Goal: Task Accomplishment & Management: Manage account settings

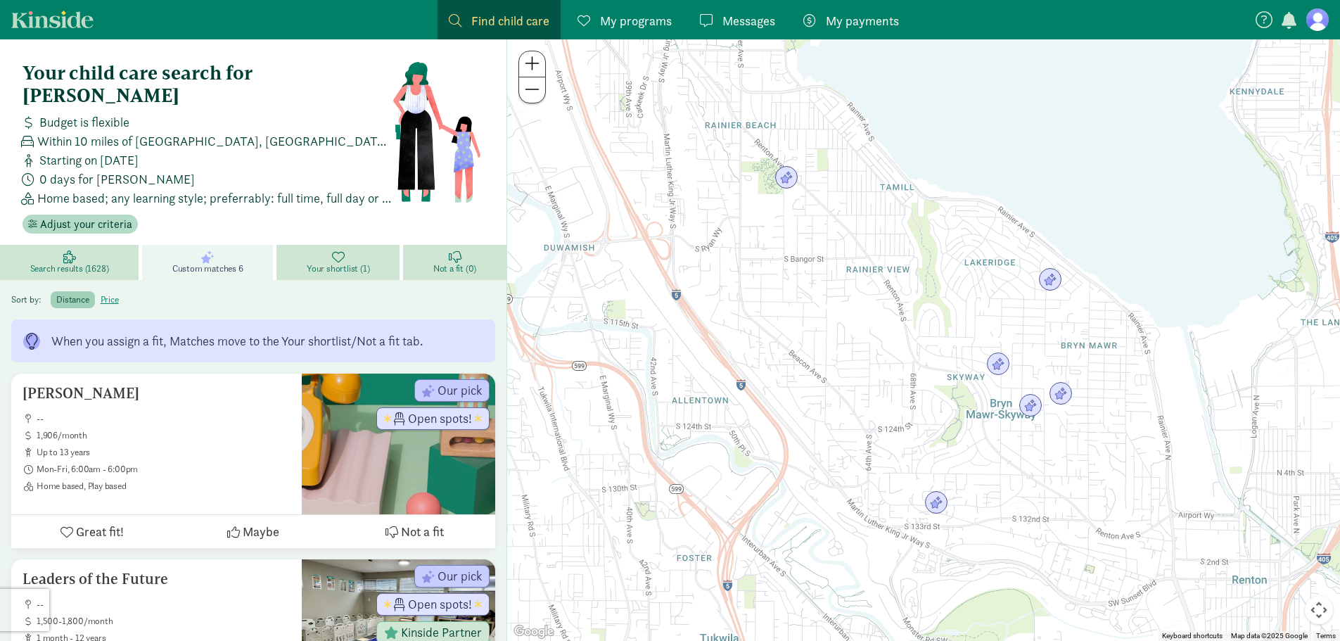
click at [674, 21] on link "My programs Programs" at bounding box center [624, 19] width 117 height 39
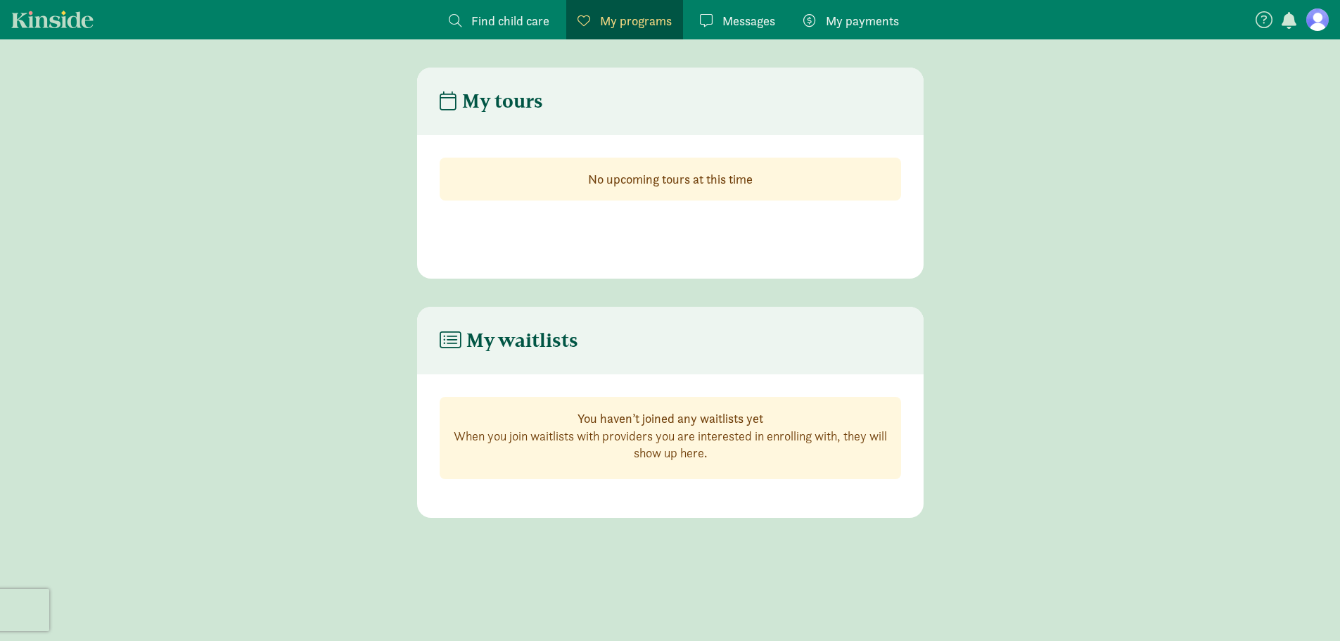
click at [761, 25] on span "Messages" at bounding box center [749, 20] width 53 height 19
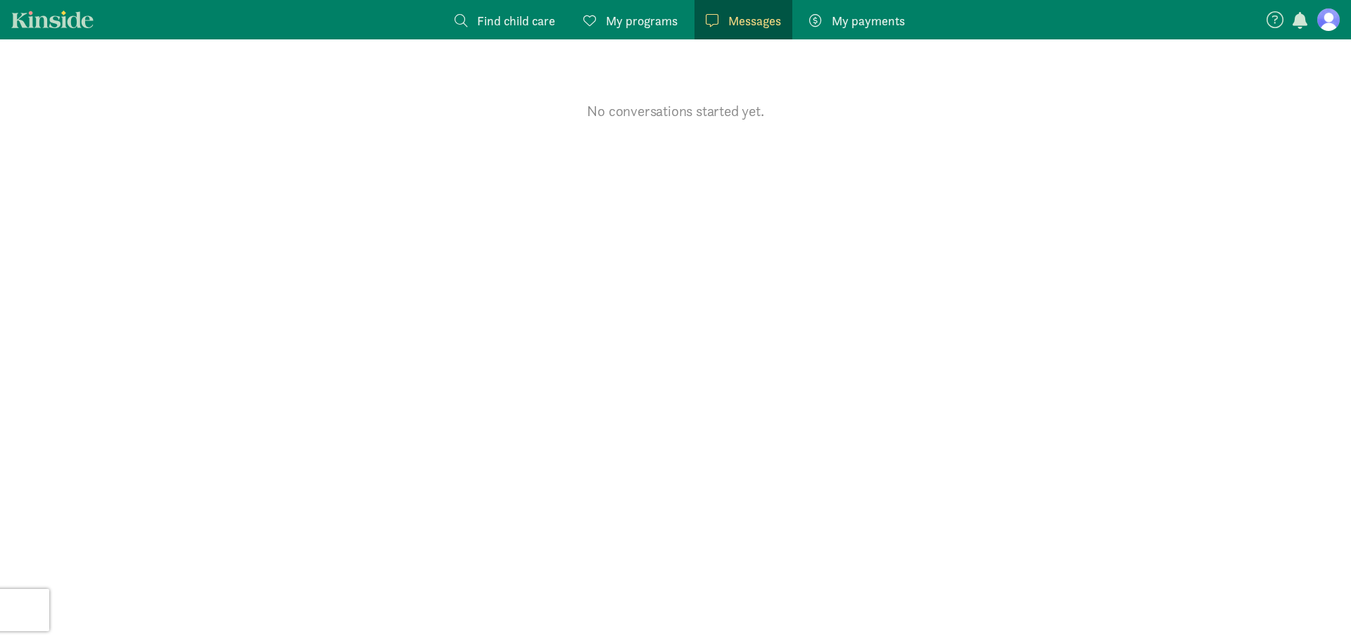
click at [840, 15] on span "My payments" at bounding box center [868, 20] width 73 height 19
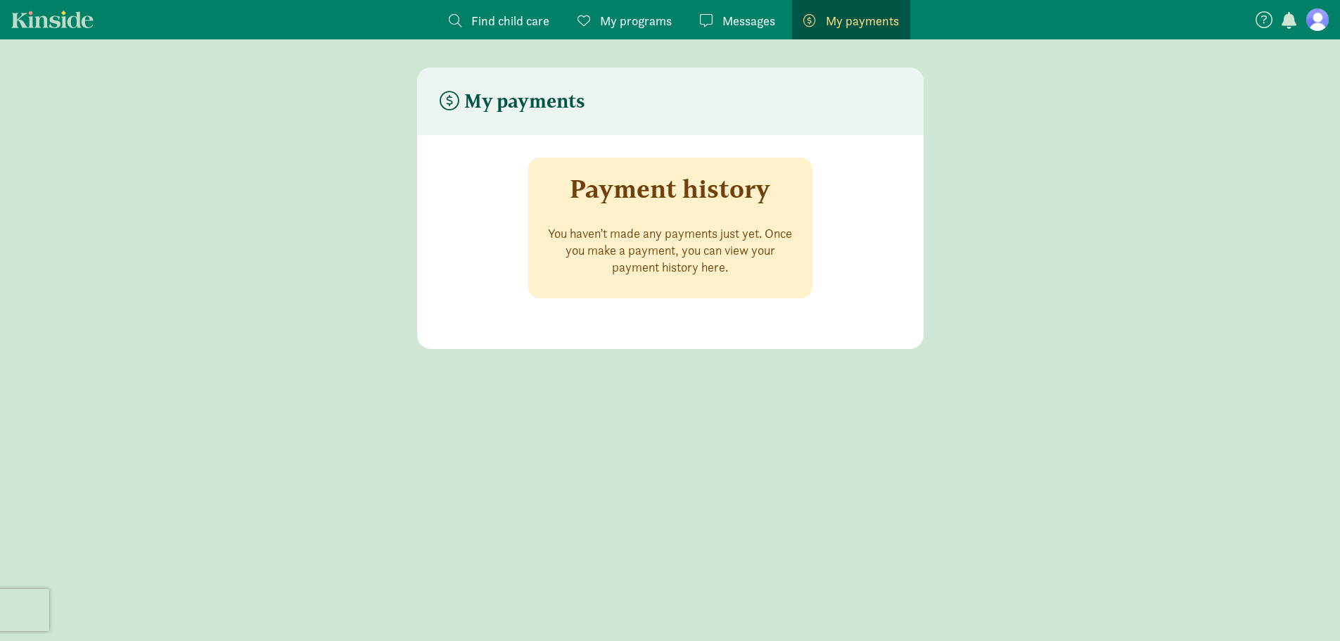
click at [1322, 25] on figure at bounding box center [1317, 19] width 23 height 23
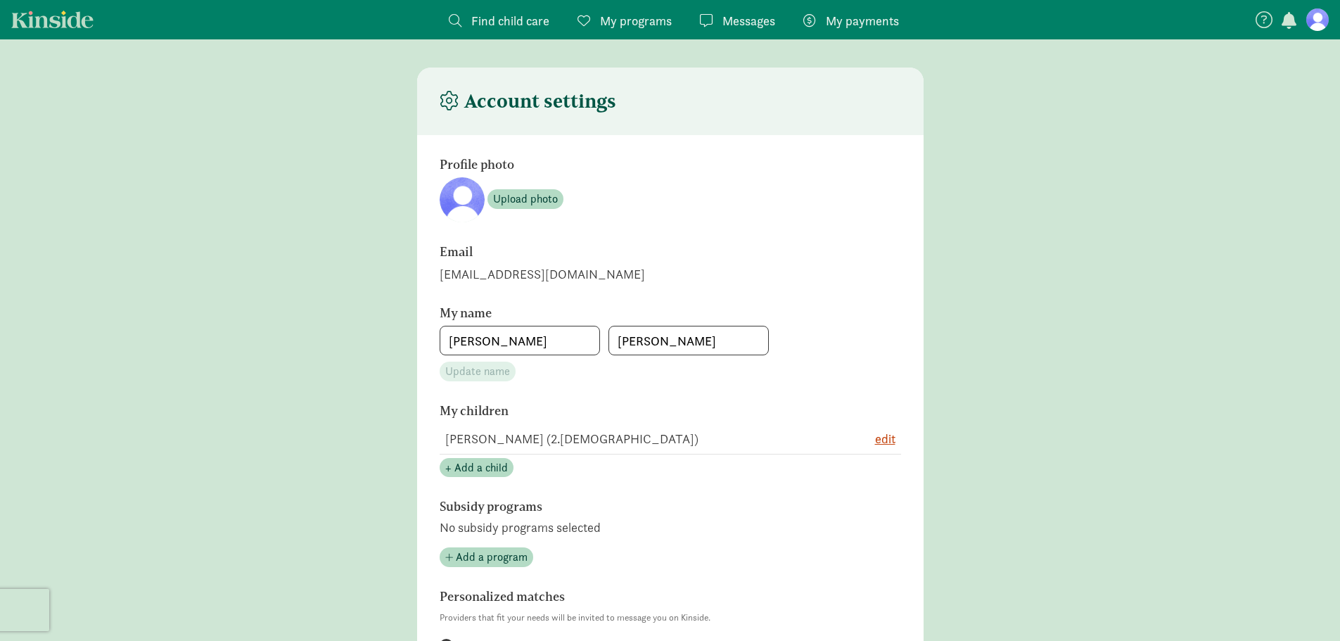
click at [1311, 34] on nav "Find child care Find My programs Programs Messages Messages My payments Pay" at bounding box center [670, 19] width 1340 height 39
click at [1316, 15] on figure at bounding box center [1317, 19] width 23 height 23
click at [1320, 27] on figure at bounding box center [1317, 19] width 23 height 23
click at [34, 8] on nav "Find child care Find My programs Programs Messages Messages My payments Pay" at bounding box center [670, 19] width 1340 height 39
click at [42, 16] on link "Kinside" at bounding box center [52, 20] width 82 height 18
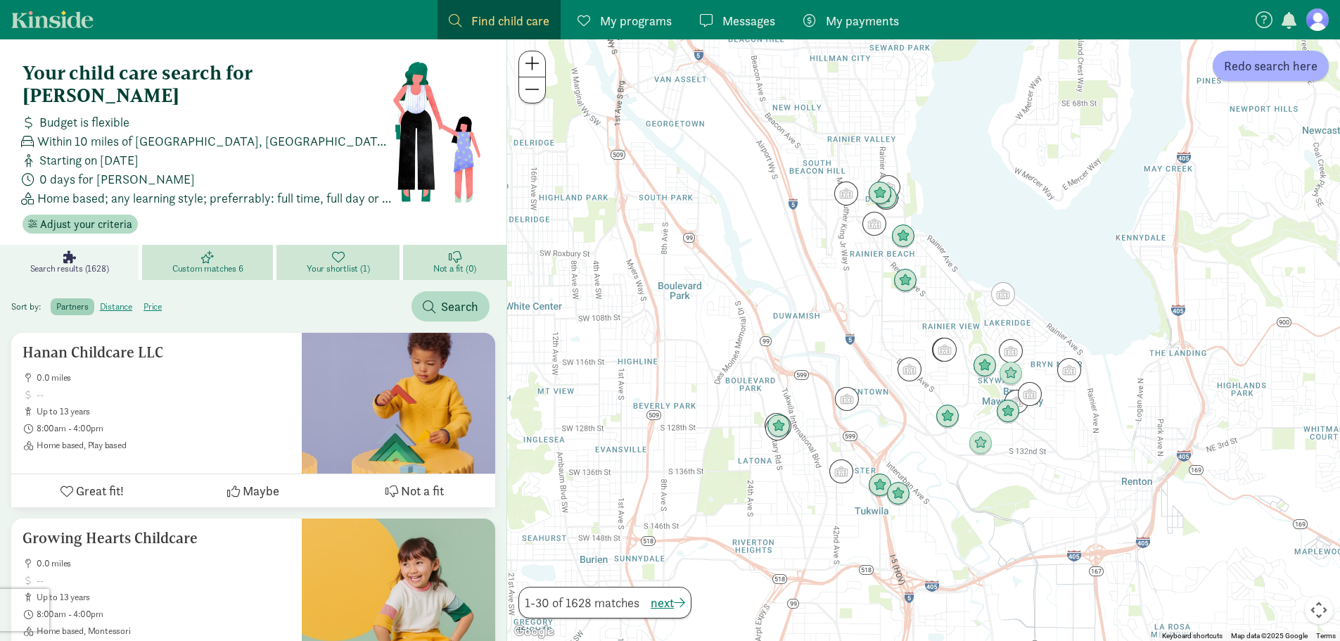
click at [1318, 9] on figure at bounding box center [1317, 19] width 23 height 23
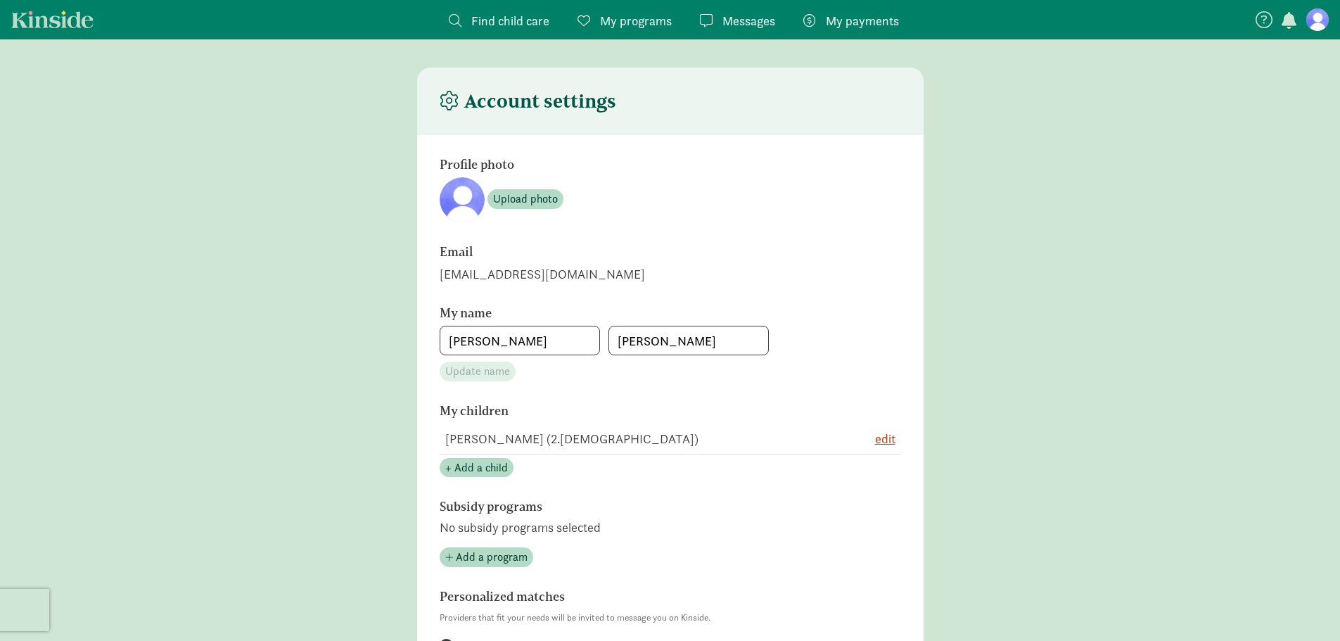
click at [1281, 18] on button "button" at bounding box center [1290, 22] width 20 height 18
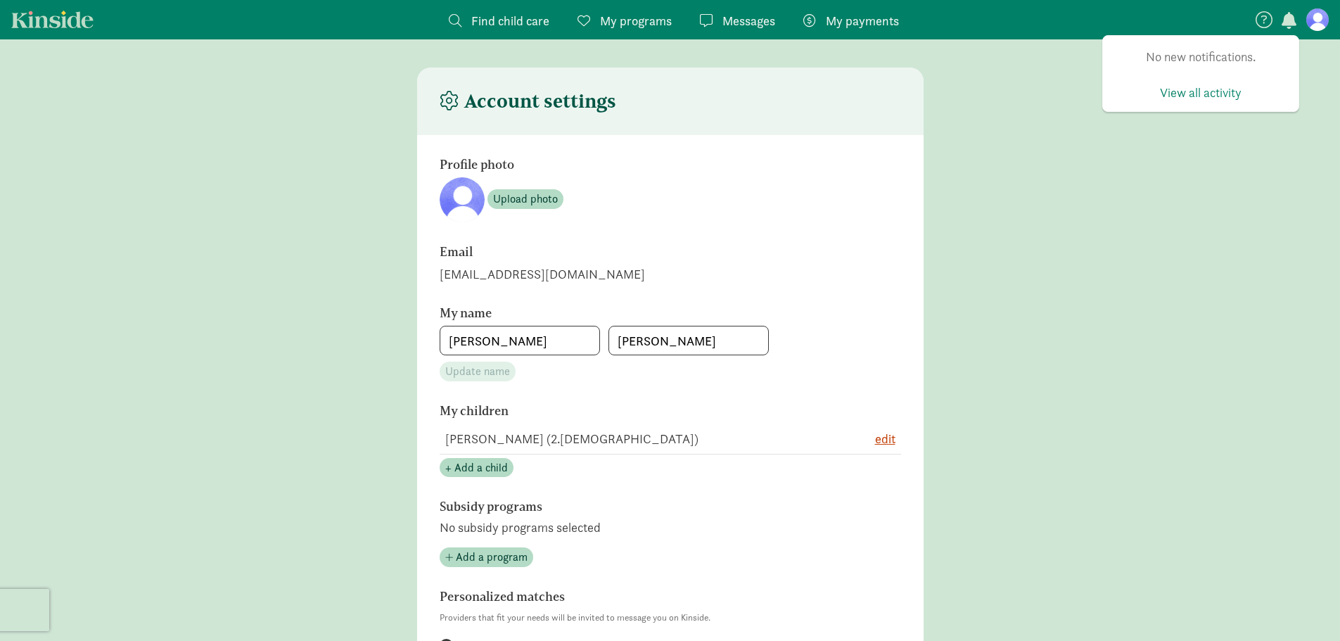
click at [1261, 18] on icon at bounding box center [1264, 19] width 17 height 17
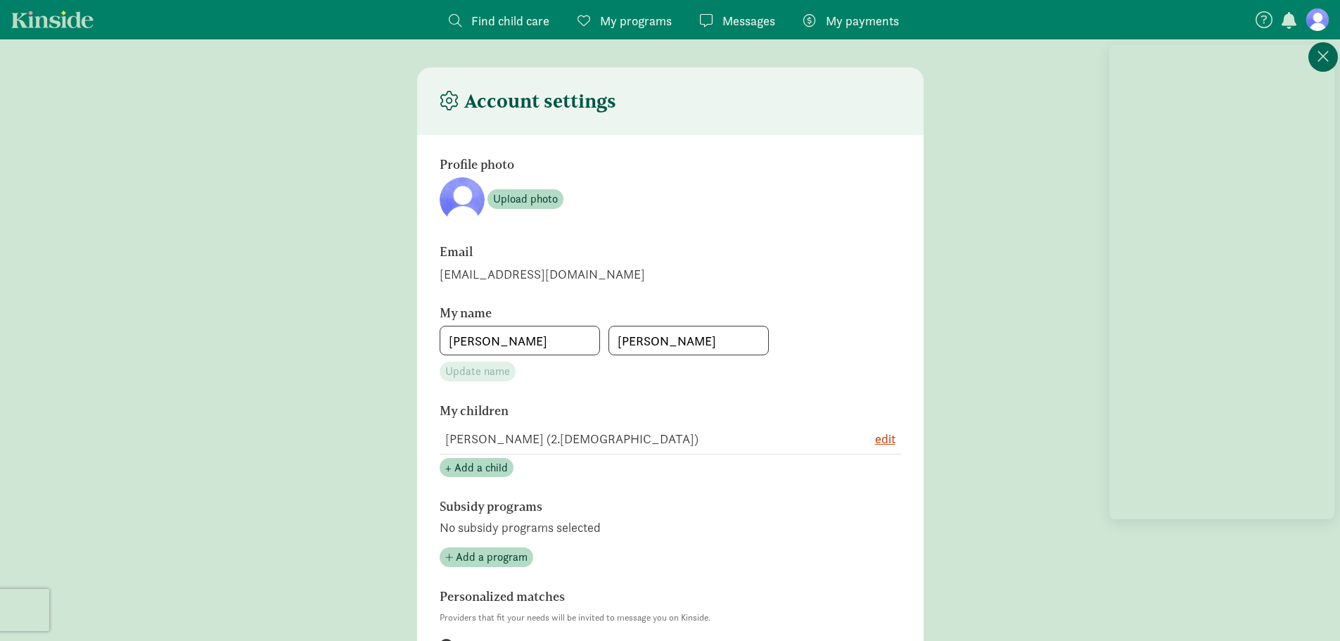
click at [1325, 49] on icon at bounding box center [1323, 56] width 13 height 17
click at [1322, 34] on nav "Find child care Find My programs Programs Messages Messages My payments Pay" at bounding box center [670, 19] width 1340 height 39
click at [1321, 20] on figure at bounding box center [1317, 19] width 23 height 23
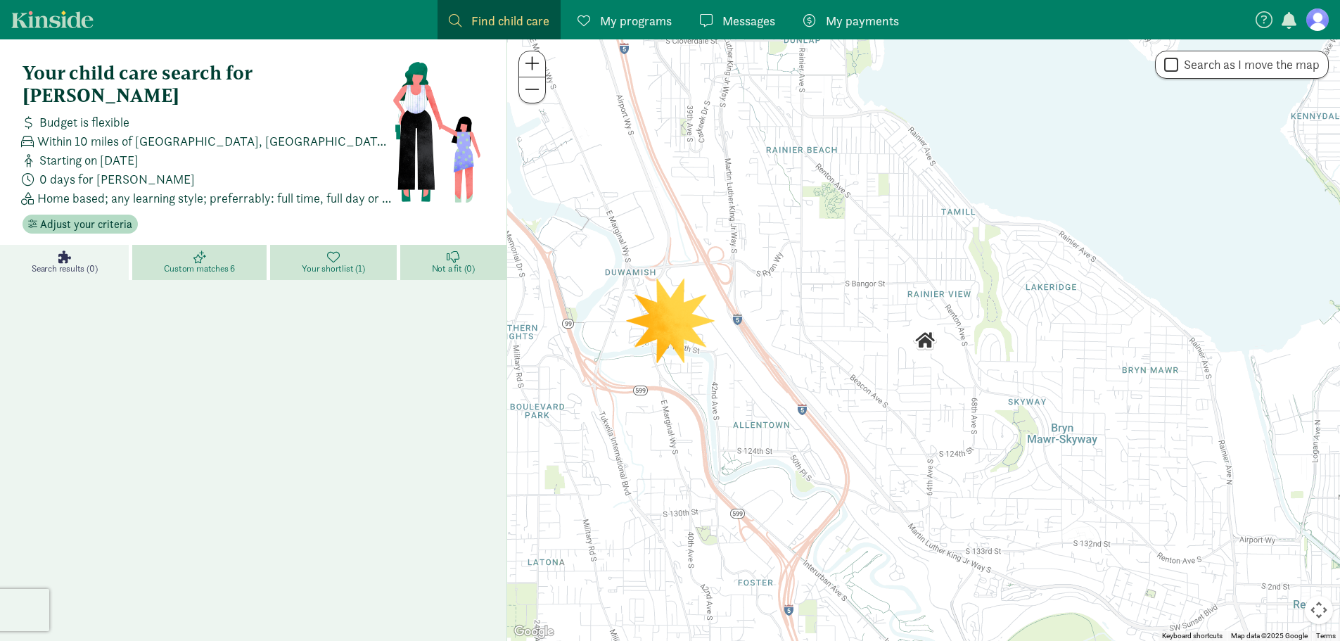
click at [55, 17] on link "Kinside" at bounding box center [52, 20] width 82 height 18
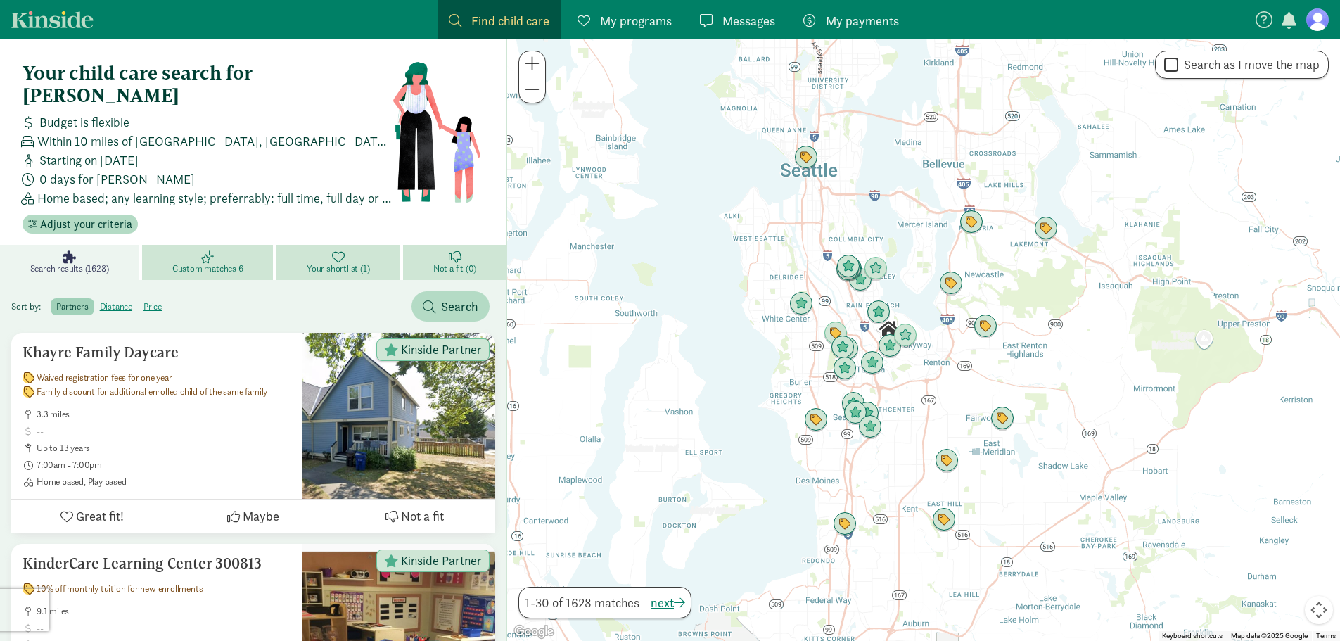
click at [1318, 26] on figure at bounding box center [1317, 19] width 23 height 23
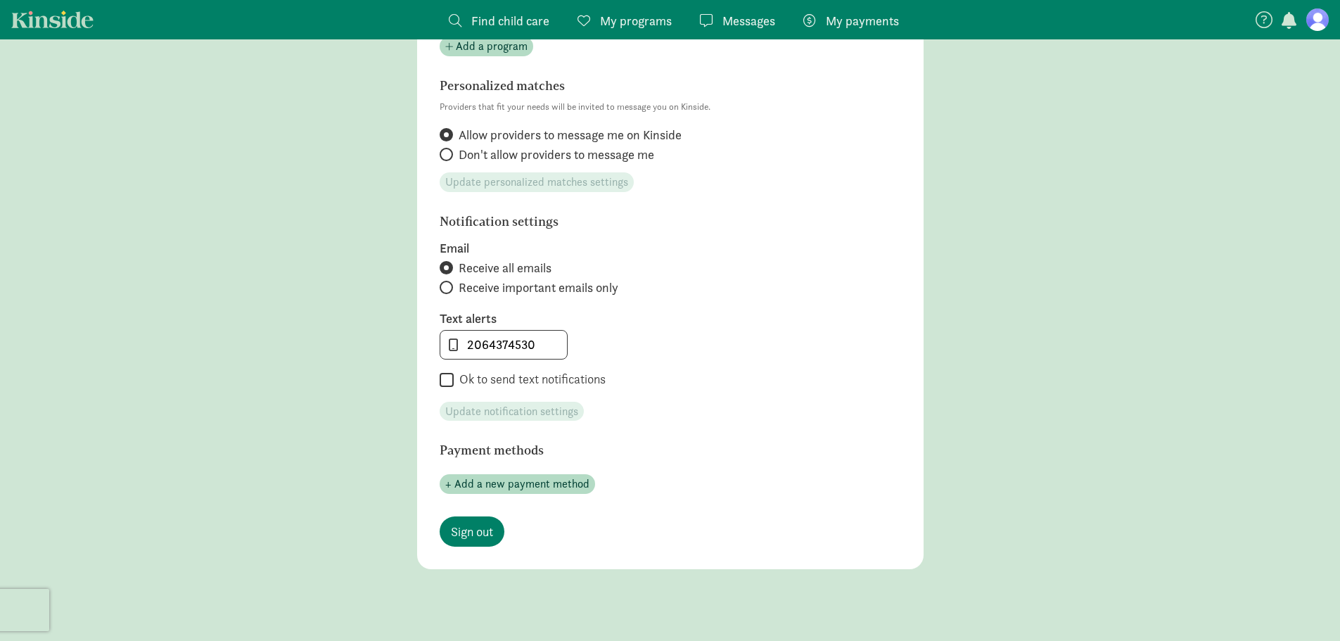
scroll to position [597, 0]
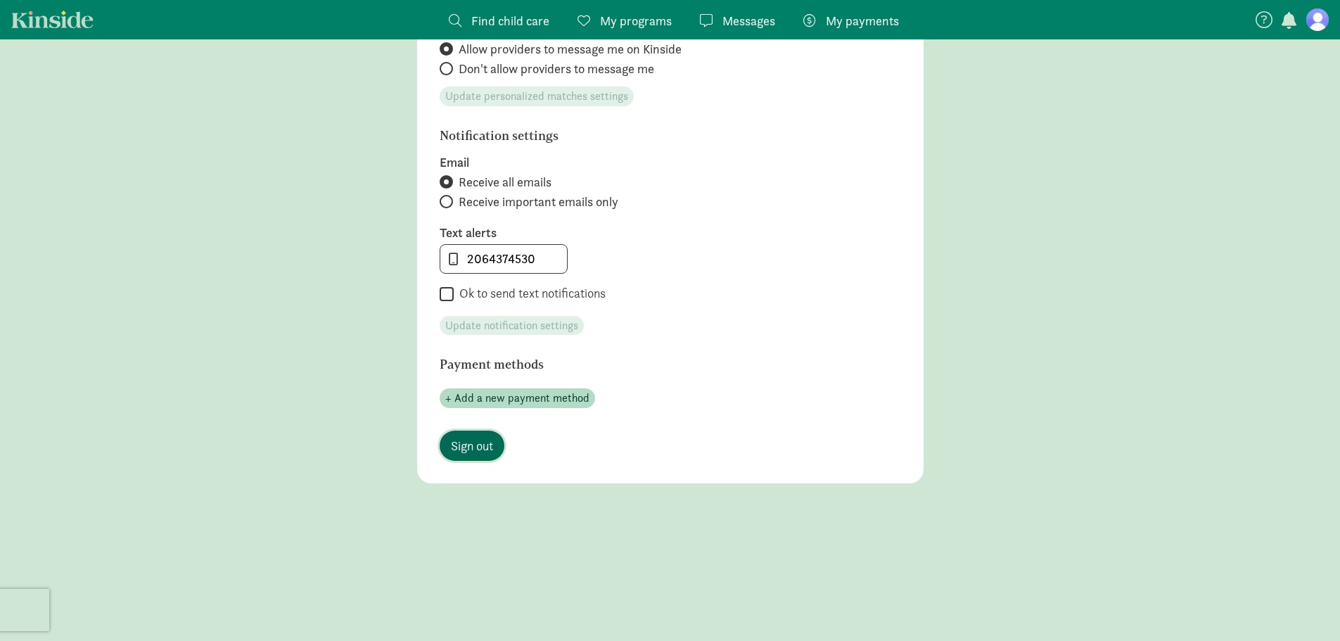
click at [471, 450] on span "Sign out" at bounding box center [472, 445] width 42 height 19
